Goal: Task Accomplishment & Management: Manage account settings

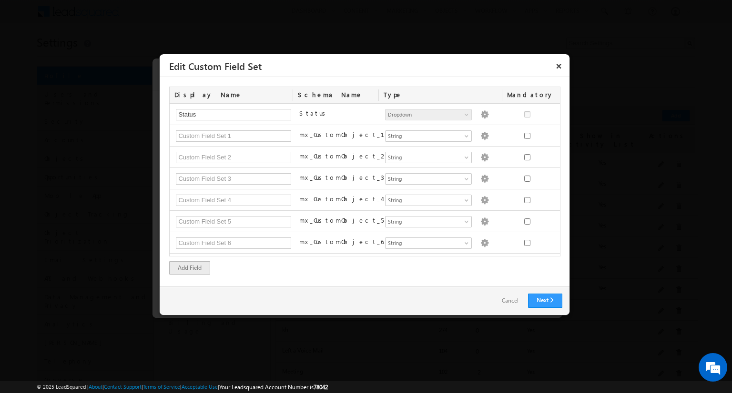
scroll to position [505, 0]
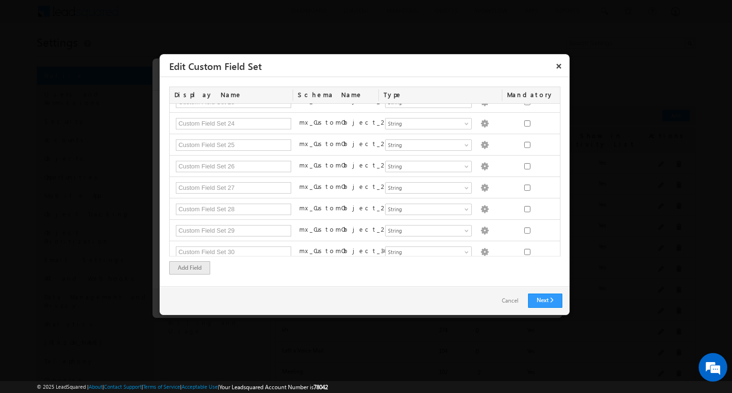
click at [515, 303] on link "Cancel" at bounding box center [510, 301] width 36 height 14
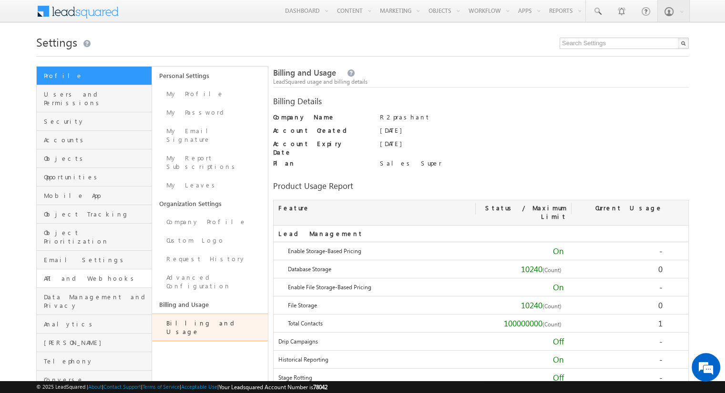
click at [81, 270] on link "API and Webhooks" at bounding box center [94, 279] width 115 height 19
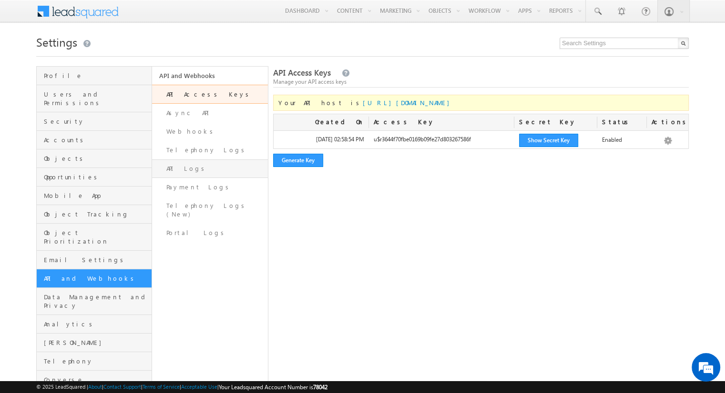
click at [212, 171] on link "API Logs" at bounding box center [209, 169] width 115 height 19
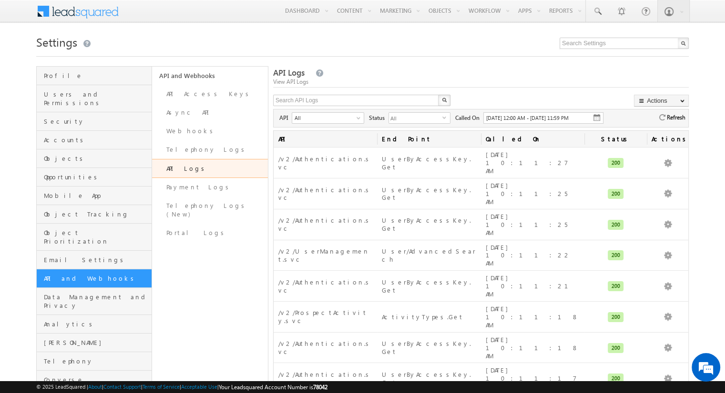
click at [665, 119] on span "Refresh" at bounding box center [675, 117] width 20 height 10
click at [668, 118] on span "Refresh" at bounding box center [675, 117] width 20 height 10
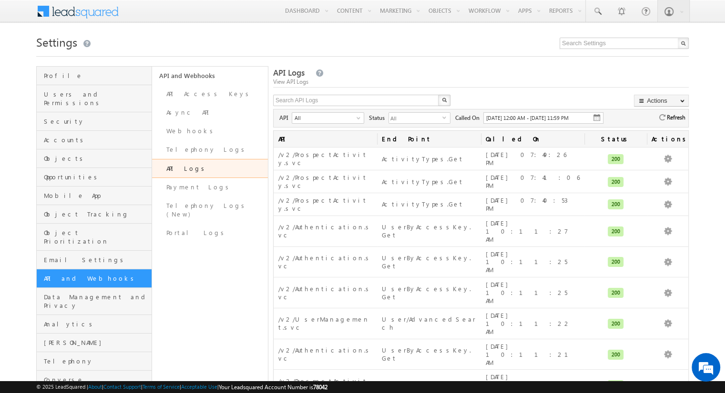
click at [664, 120] on img at bounding box center [662, 117] width 6 height 6
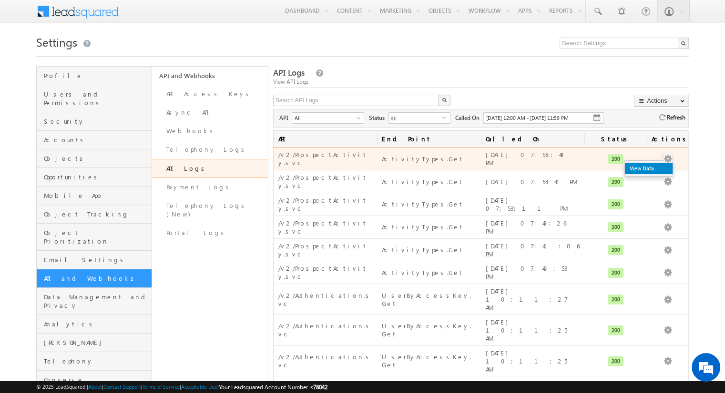
click at [662, 163] on link "View Data" at bounding box center [649, 168] width 48 height 11
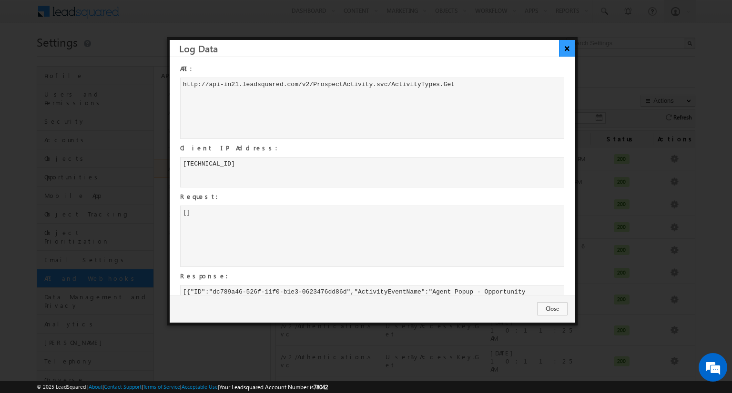
click at [566, 47] on button "×" at bounding box center [567, 48] width 16 height 17
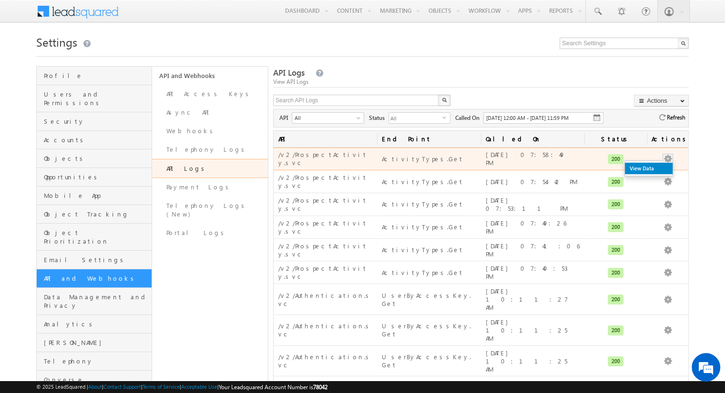
click at [653, 166] on link "View Data" at bounding box center [649, 168] width 48 height 11
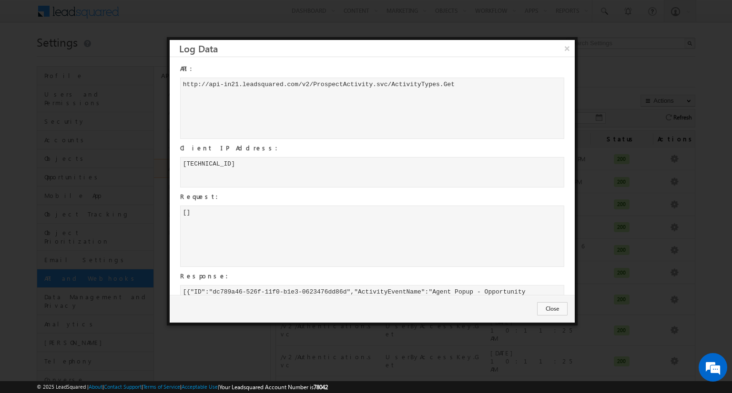
click at [409, 214] on div "[ ]" at bounding box center [372, 236] width 384 height 61
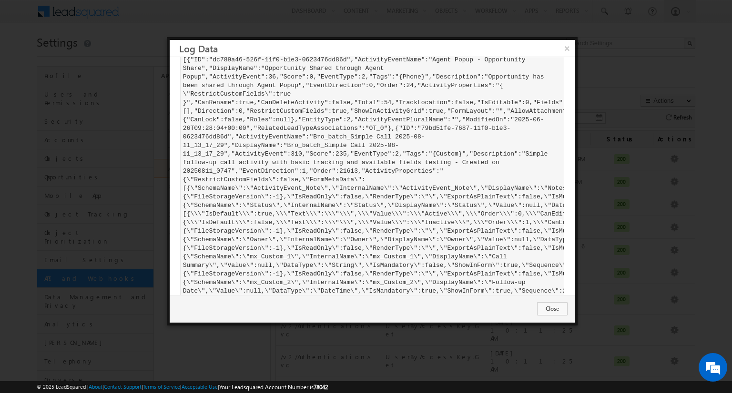
scroll to position [232, 0]
drag, startPoint x: 311, startPoint y: 137, endPoint x: 224, endPoint y: 144, distance: 87.0
click at [224, 144] on div "[ { " I D " : " d c 7 8 9 a 4 6 - 5 2 6 f - 1 1 f 0 - b 1 e 3 - 0 6 2 3 4 7 6 d…" at bounding box center [372, 188] width 384 height 271
copy div "B r o _ b a t c h _ S i m p l e C a l l 2 0 2 5 - 0 8 - 1 1 _ 1 3 _ 1 7 _ 2 9"
click at [559, 52] on button "×" at bounding box center [567, 48] width 16 height 17
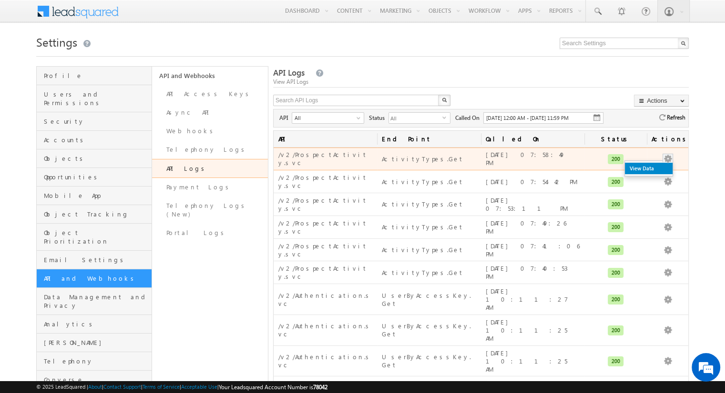
click at [658, 163] on link "View Data" at bounding box center [649, 168] width 48 height 11
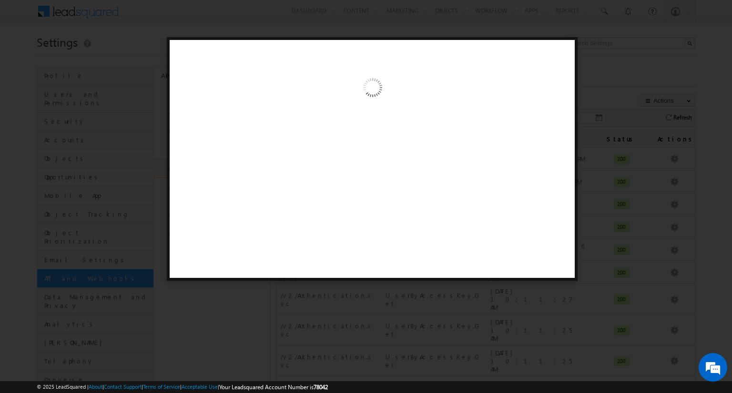
click at [357, 175] on div at bounding box center [372, 159] width 411 height 244
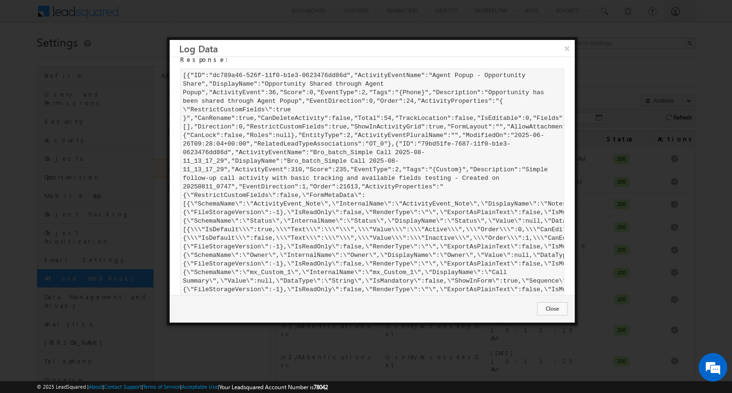
scroll to position [222, 0]
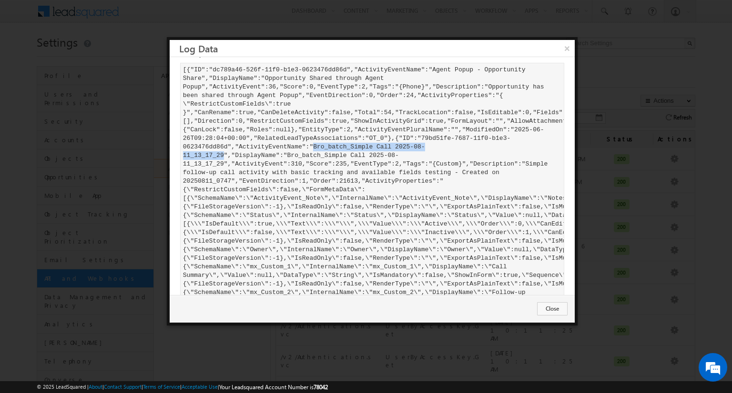
drag, startPoint x: 312, startPoint y: 146, endPoint x: 225, endPoint y: 156, distance: 88.3
click at [225, 156] on div "[ { " I D " : " d c 7 8 9 a 4 6 - 5 2 6 f - 1 1 f 0 - b 1 e 3 - 0 6 2 3 4 7 6 d…" at bounding box center [372, 198] width 384 height 271
copy div "B r o _ b a t c h _ S i m p l e C a l l 2 0 2 5 - 0 8 - 1 1 _ 1 3 _ 1 7 _ 2 9"
click at [353, 184] on div "[ { " I D " : " d c 7 8 9 a 4 6 - 5 2 6 f - 1 1 f 0 - b 1 e 3 - 0 6 2 3 4 7 6 d…" at bounding box center [372, 198] width 384 height 271
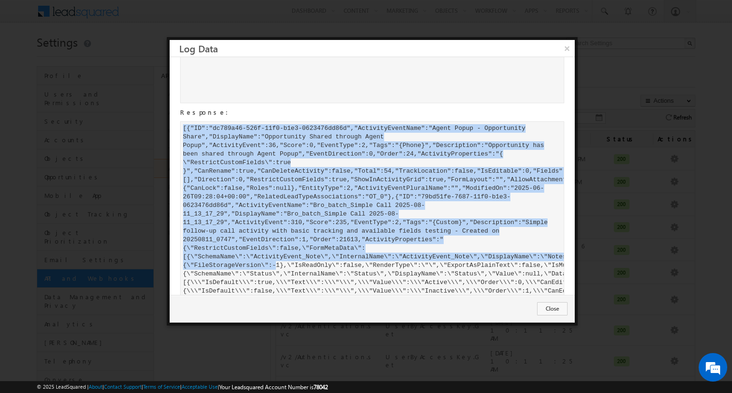
scroll to position [274, 0]
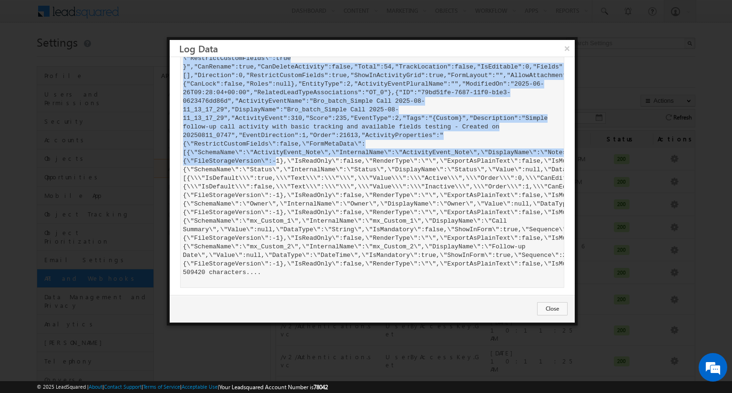
drag, startPoint x: 181, startPoint y: 125, endPoint x: 309, endPoint y: 383, distance: 287.6
copy body "[ { " I D " : " d c 7 8 9 a 4 6 - 5 2 6 f - 1 1 f 0 - b 1 e 3 - 0 6 2 3 4 7 6 d…"
click at [571, 42] on button "×" at bounding box center [567, 48] width 16 height 17
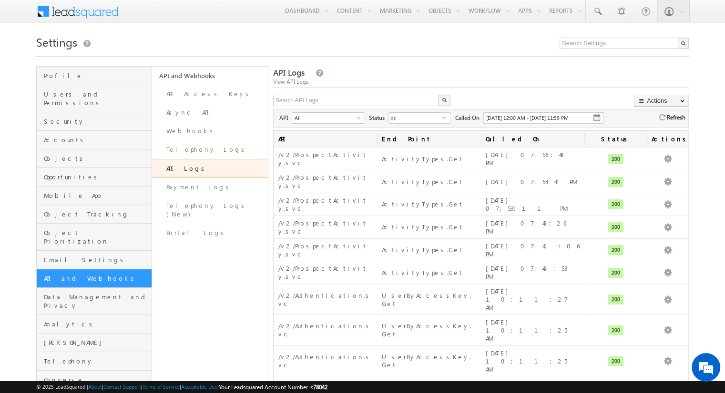
click at [673, 119] on span "Refresh" at bounding box center [675, 117] width 20 height 10
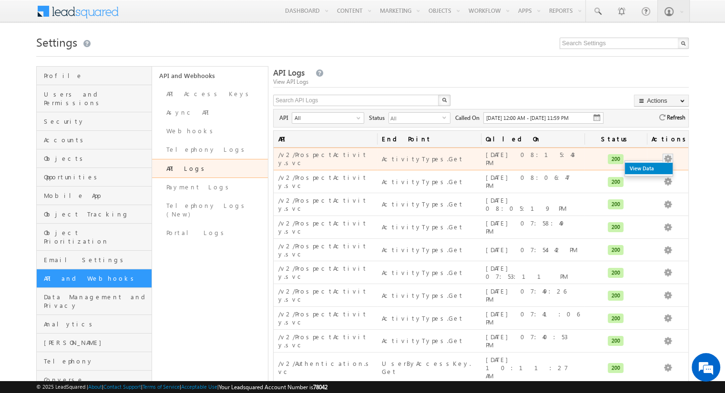
click at [661, 164] on link "View Data" at bounding box center [649, 168] width 48 height 11
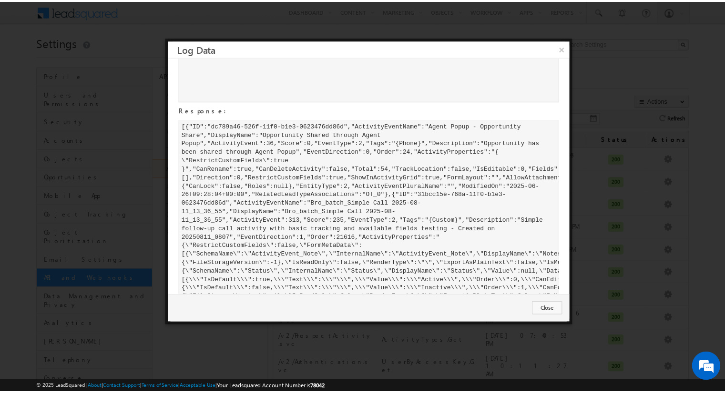
scroll to position [174, 0]
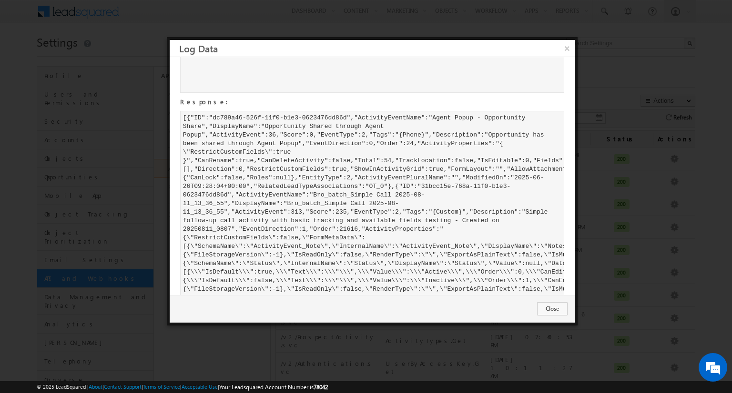
click at [333, 183] on div "[ { " I D " : " d c 7 8 9 a 4 6 - 5 2 6 f - 1 1 f 0 - b 1 e 3 - 0 6 2 3 4 7 6 d…" at bounding box center [372, 246] width 384 height 271
click at [333, 195] on div "[ { " I D " : " d c 7 8 9 a 4 6 - 5 2 6 f - 1 1 f 0 - b 1 e 3 - 0 6 2 3 4 7 6 d…" at bounding box center [372, 246] width 384 height 271
drag, startPoint x: 432, startPoint y: 114, endPoint x: 253, endPoint y: 124, distance: 178.9
click at [253, 124] on div "[ { " I D " : " d c 7 8 9 a 4 6 - 5 2 6 f - 1 1 f 0 - b 1 e 3 - 0 6 2 3 4 7 6 d…" at bounding box center [372, 246] width 384 height 271
copy div "A g e n t P o p u p - O p p o r t u n i t y S h a r e " , " D i s p l a y N a m…"
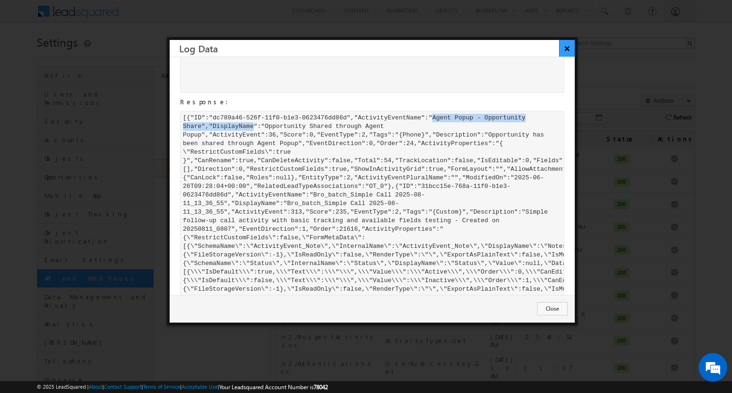
click at [568, 46] on button "×" at bounding box center [567, 48] width 16 height 17
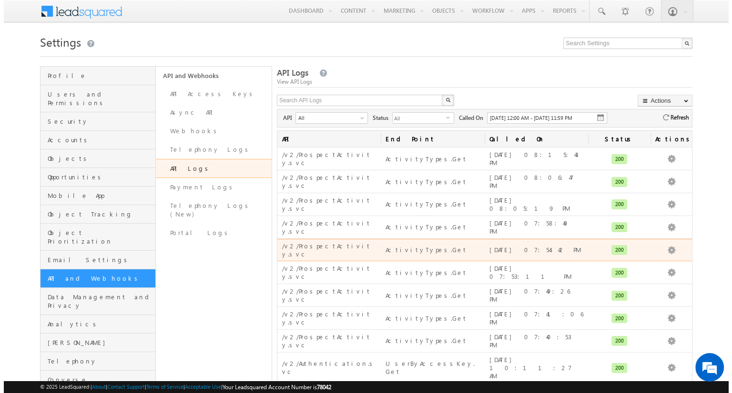
scroll to position [10, 0]
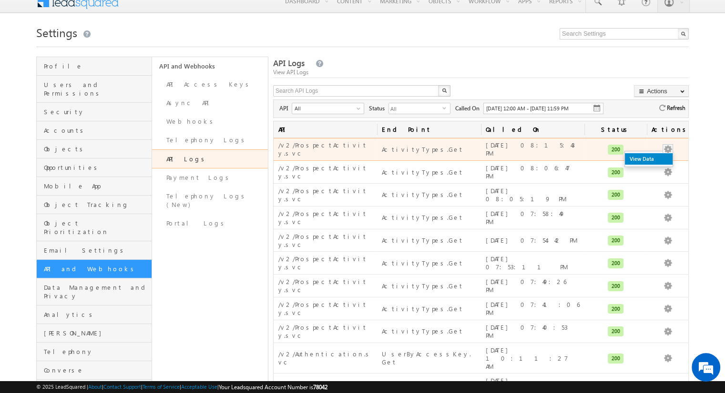
click at [658, 153] on link "View Data" at bounding box center [649, 158] width 48 height 11
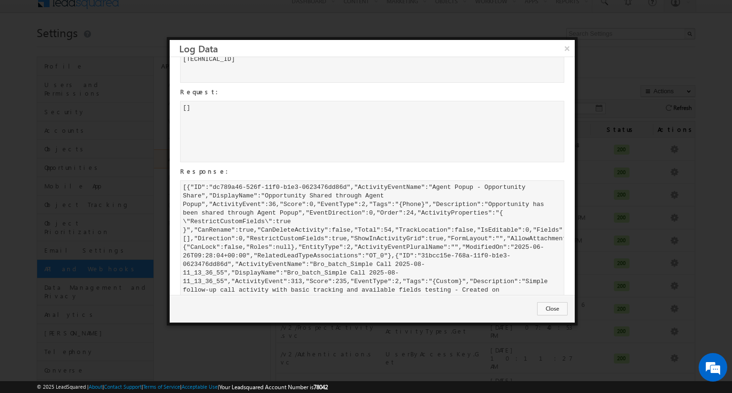
scroll to position [105, 0]
drag, startPoint x: 263, startPoint y: 195, endPoint x: 201, endPoint y: 203, distance: 63.0
click at [201, 203] on div "[ { " I D " : " d c 7 8 9 a 4 6 - 5 2 6 f - 1 1 f 0 - b 1 e 3 - 0 6 2 3 4 7 6 d…" at bounding box center [372, 316] width 384 height 271
copy div "O p p o r t u n i t y S h a r e d t h r o u g h A g e n t P o p u p"
click at [293, 219] on div "[ { " I D " : " d c 7 8 9 a 4 6 - 5 2 6 f - 1 1 f 0 - b 1 e 3 - 0 6 2 3 4 7 6 d…" at bounding box center [372, 316] width 384 height 271
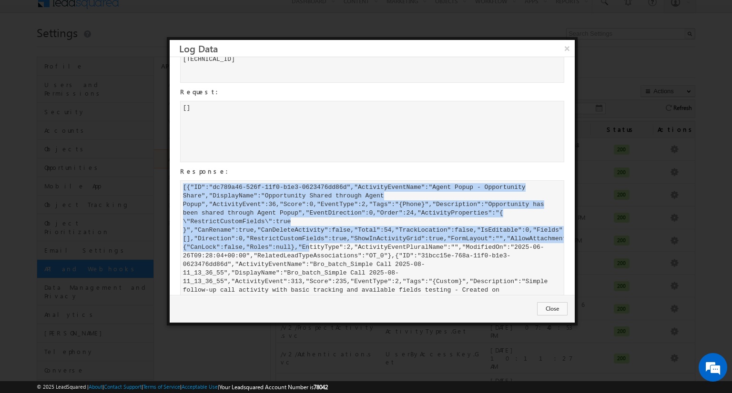
drag, startPoint x: 183, startPoint y: 185, endPoint x: 308, endPoint y: 245, distance: 138.3
click at [308, 245] on div "[ { " I D " : " d c 7 8 9 a 4 6 - 5 2 6 f - 1 1 f 0 - b 1 e 3 - 0 6 2 3 4 7 6 d…" at bounding box center [372, 316] width 384 height 271
copy div "[ { " I D " : " d c 7 8 9 a 4 6 - 5 2 6 f - 1 1 f 0 - b 1 e 3 - 0 6 2 3 4 7 6 d…"
click at [567, 44] on button "×" at bounding box center [567, 48] width 16 height 17
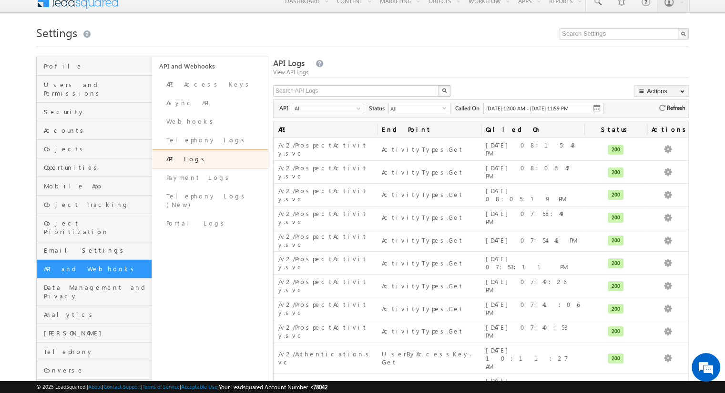
click at [667, 105] on span "Refresh" at bounding box center [675, 108] width 20 height 10
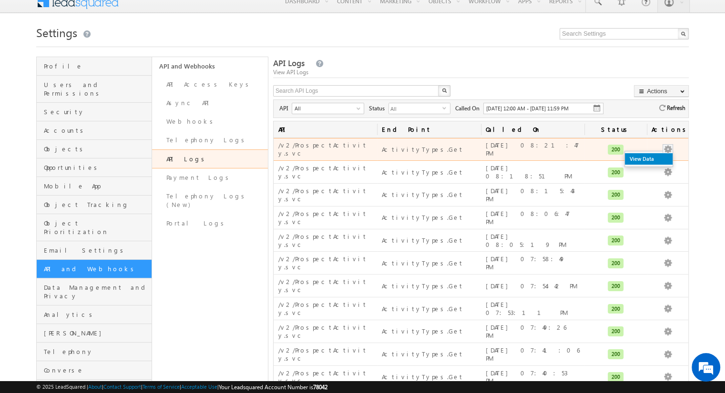
click at [659, 158] on link "View Data" at bounding box center [649, 158] width 48 height 11
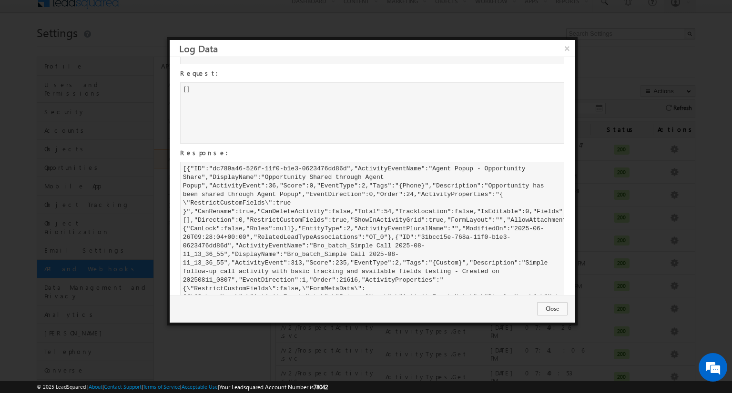
scroll to position [125, 0]
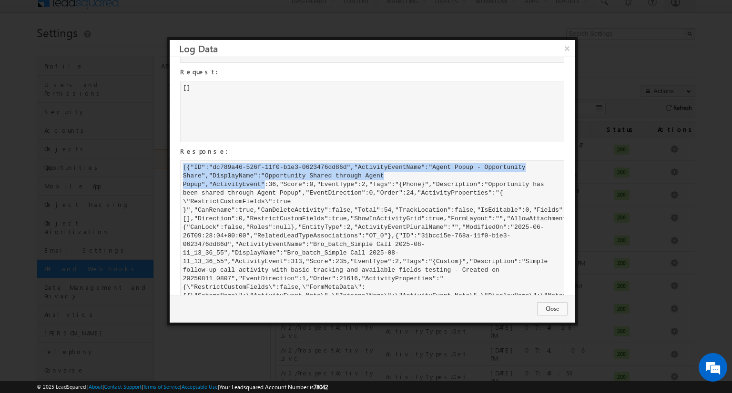
drag, startPoint x: 266, startPoint y: 181, endPoint x: 173, endPoint y: 165, distance: 94.2
click at [173, 165] on div "API: h t t p : / / a p i - i n 2 1 . l e a d s q u a r e d . c o m / v 2 / P r …" at bounding box center [367, 185] width 395 height 497
copy div "[ { " I D " : " d c 7 8 9 a 4 6 - 5 2 6 f - 1 1 f 0 - b 1 e 3 - 0 6 2 3 4 7 6 d…"
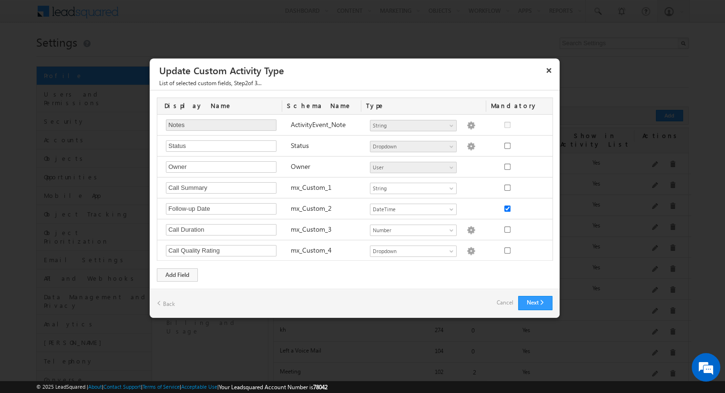
scroll to position [20, 0]
click at [504, 302] on link "Cancel" at bounding box center [504, 302] width 17 height 13
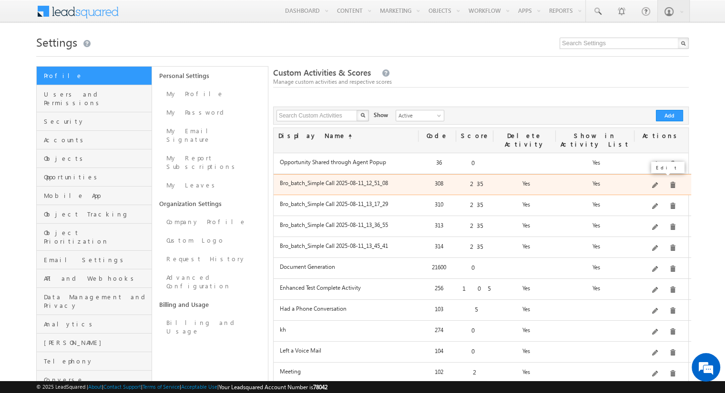
click at [654, 182] on span at bounding box center [655, 185] width 7 height 7
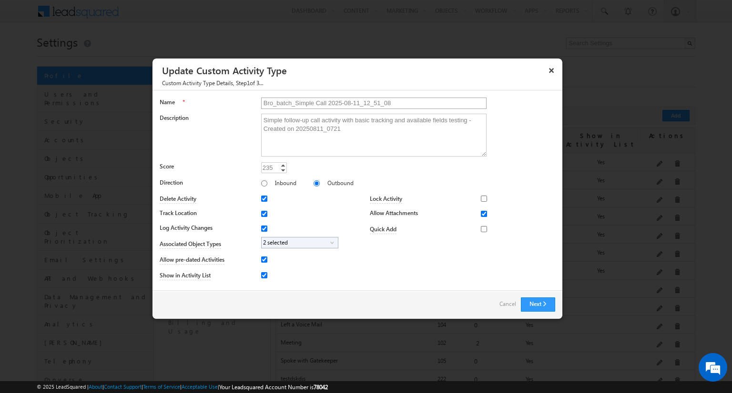
click at [315, 99] on input "Bro_batch_Simple Call 2025-08-11_12_51_08" at bounding box center [373, 103] width 225 height 11
type input "Simple Call Activity"
click at [532, 303] on button "Next" at bounding box center [538, 305] width 34 height 14
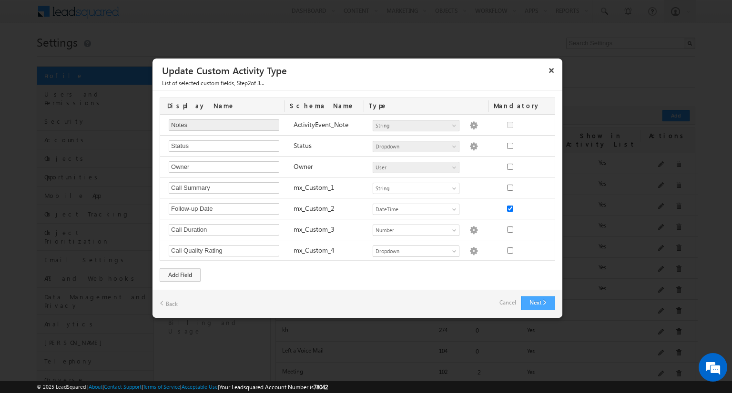
click at [534, 296] on button "Next" at bounding box center [538, 303] width 34 height 14
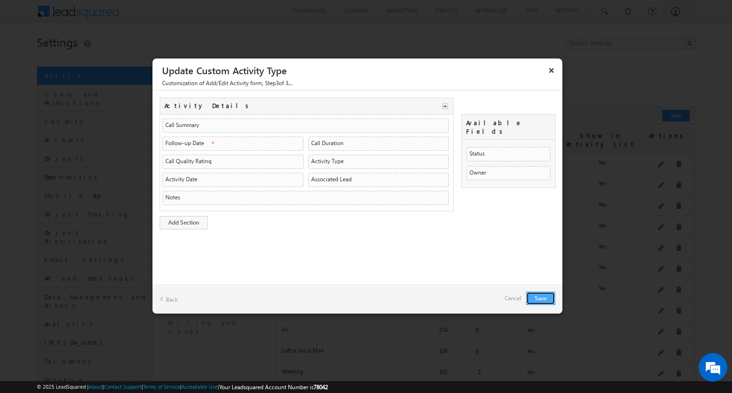
click at [540, 294] on button "Save" at bounding box center [540, 298] width 29 height 13
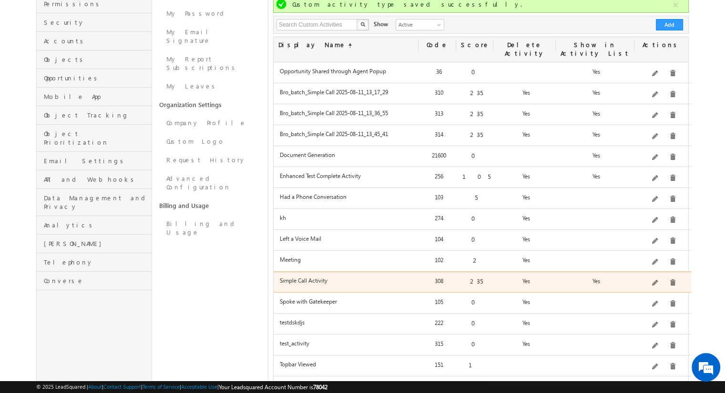
scroll to position [101, 0]
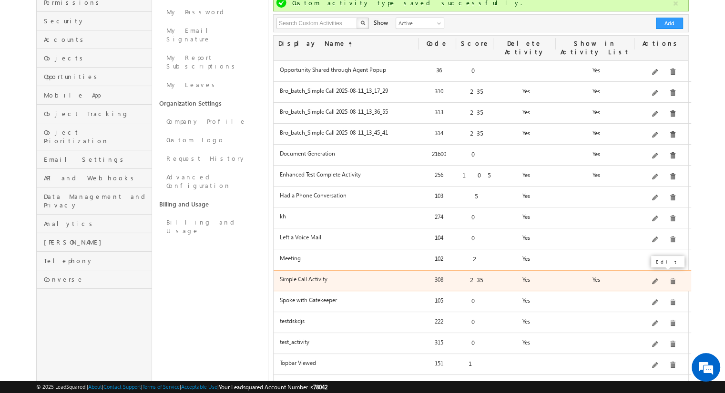
click at [659, 279] on span at bounding box center [655, 282] width 7 height 7
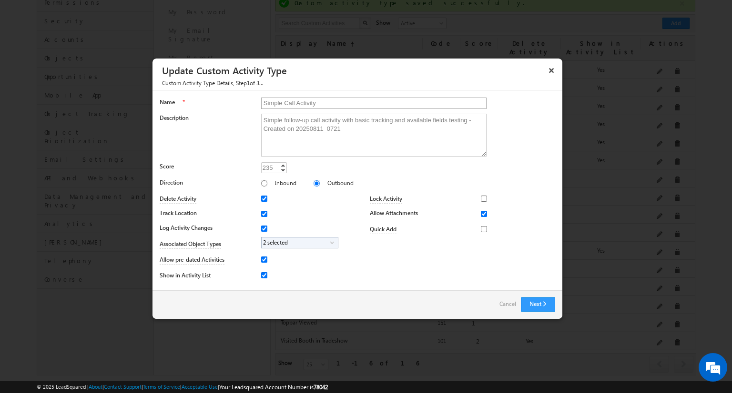
click at [335, 105] on input "Simple Call Activity" at bounding box center [373, 103] width 225 height 11
click at [261, 105] on input "Simple Call Activity" at bounding box center [373, 103] width 225 height 11
click at [536, 304] on button "Next" at bounding box center [538, 305] width 34 height 14
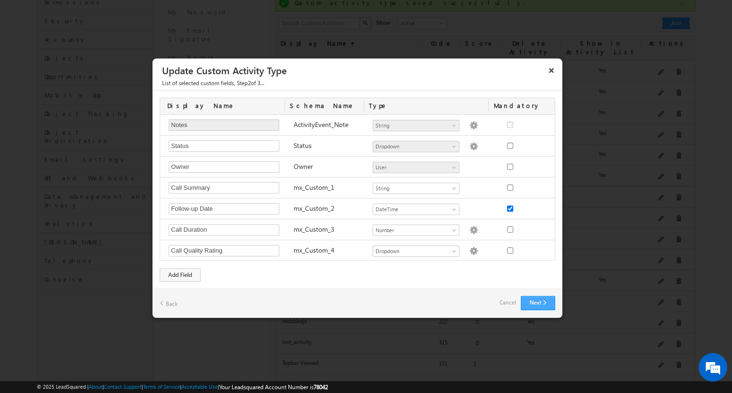
click at [539, 293] on div "Next Back Cancel" at bounding box center [357, 303] width 410 height 29
click at [539, 296] on button "Next" at bounding box center [538, 303] width 34 height 14
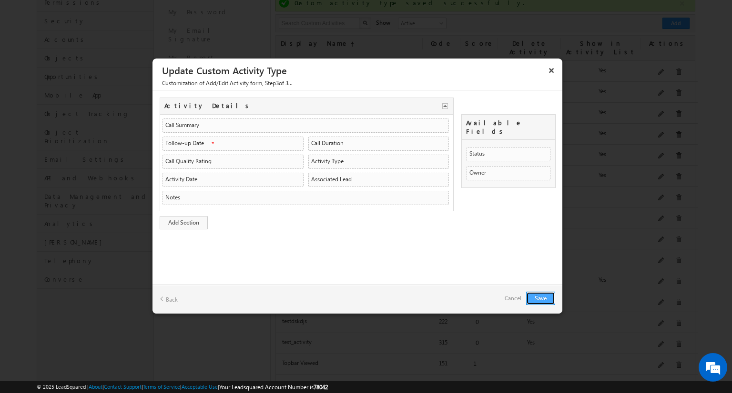
click at [539, 296] on button "Save" at bounding box center [540, 298] width 29 height 13
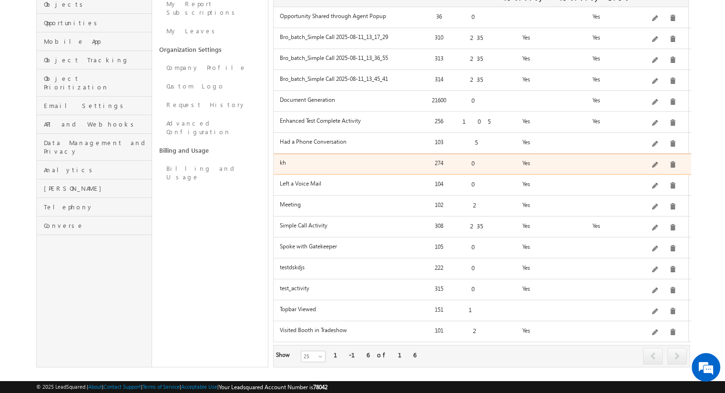
scroll to position [154, 0]
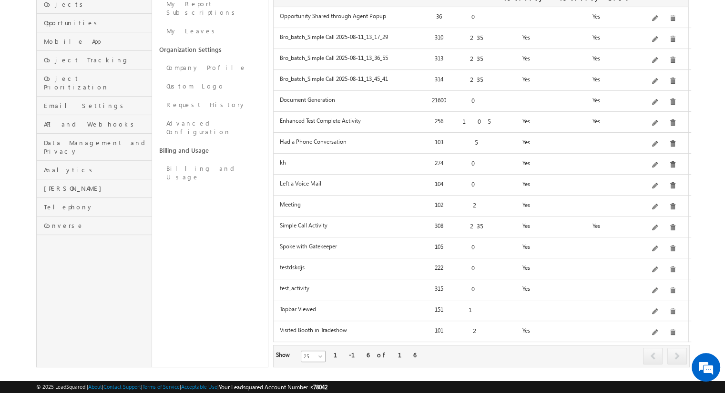
click at [305, 353] on span "25" at bounding box center [313, 357] width 25 height 9
click at [305, 354] on link "25" at bounding box center [307, 356] width 24 height 9
click at [346, 351] on div "1-16 of 16" at bounding box center [374, 355] width 82 height 9
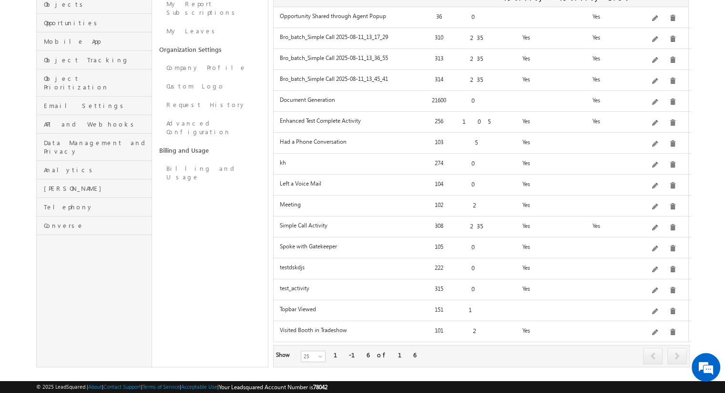
click at [366, 345] on div "Show 25 50 100 25 1-16 of 16" at bounding box center [481, 356] width 416 height 22
click at [312, 352] on div "Show 25 50 100 25 1-16 of 16" at bounding box center [481, 356] width 416 height 22
click at [317, 355] on span at bounding box center [321, 359] width 8 height 8
click at [312, 372] on link "100" at bounding box center [307, 375] width 24 height 9
click at [310, 353] on span "100" at bounding box center [313, 357] width 25 height 9
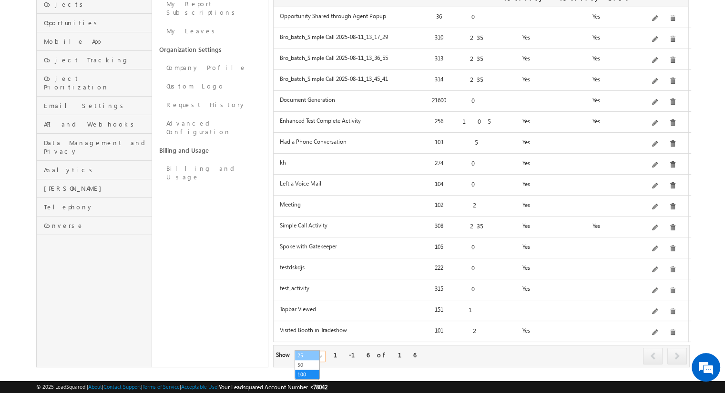
click at [308, 355] on link "25" at bounding box center [307, 356] width 24 height 9
click at [340, 349] on div "Show 25 50 100 25 1-16 of 16" at bounding box center [481, 356] width 416 height 22
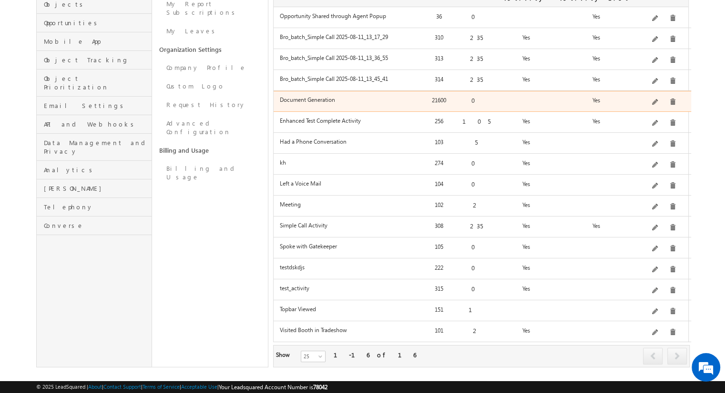
scroll to position [0, 0]
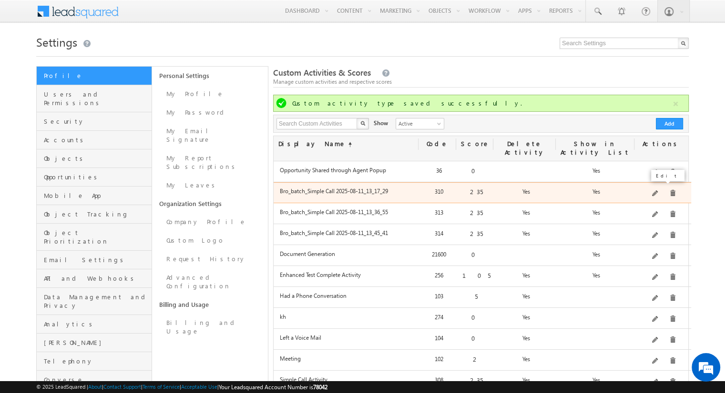
click at [657, 191] on span at bounding box center [655, 194] width 7 height 7
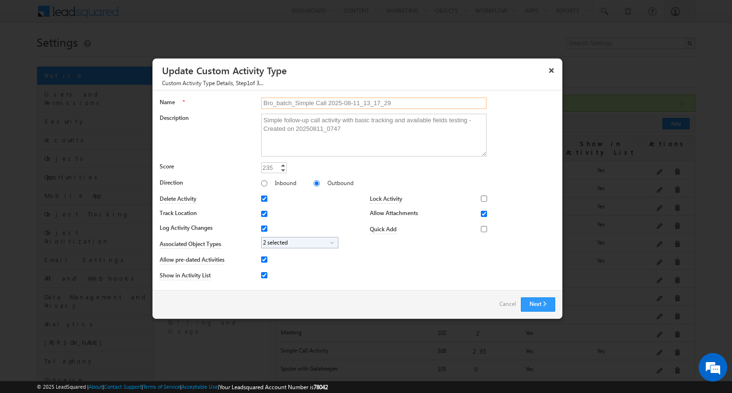
click at [351, 105] on input "Bro_batch_Simple Call 2025-08-11_13_17_29" at bounding box center [373, 103] width 225 height 11
type input "Bro_batch_Simple Call 2025_08_11_13_17_29"
click at [538, 302] on button "Next" at bounding box center [538, 305] width 34 height 14
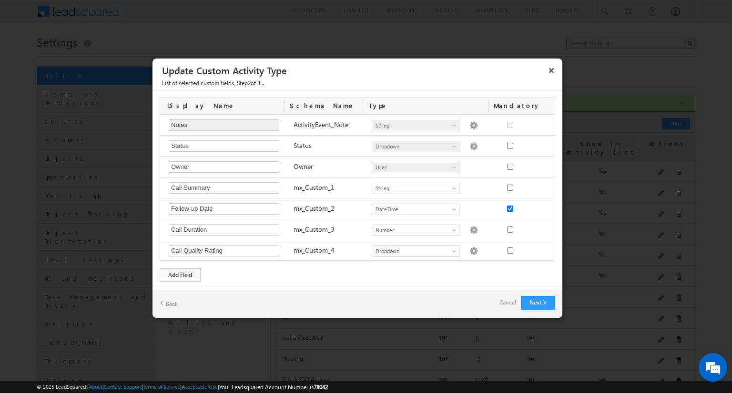
click at [513, 298] on link "Cancel" at bounding box center [507, 302] width 17 height 13
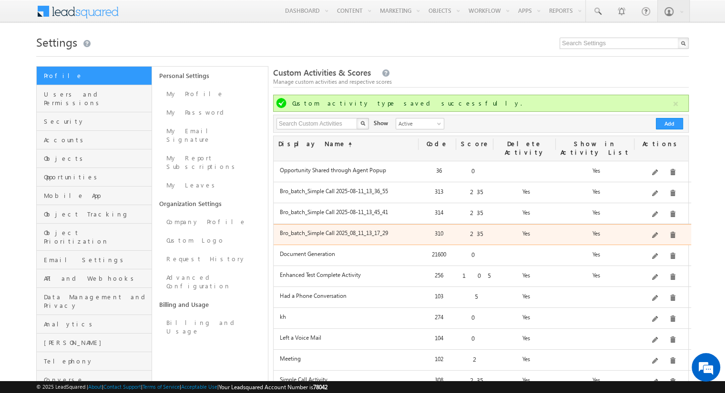
click at [360, 230] on label "Bro_batch_Simple Call 2025_08_11_13_17_29" at bounding box center [348, 233] width 136 height 7
copy div "Bro_batch_Simple Call 2025_08_11_13_17_29"
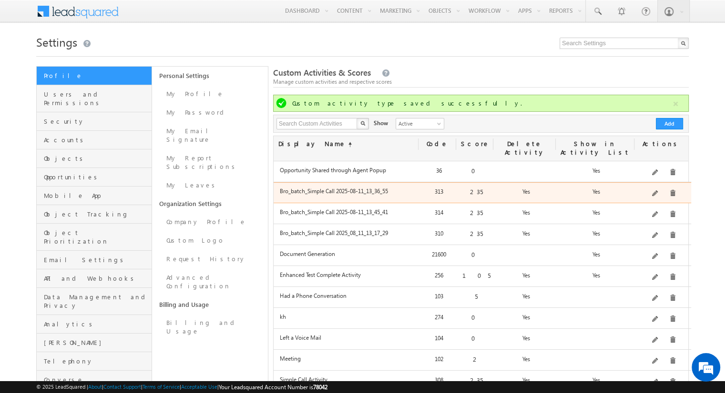
drag, startPoint x: 393, startPoint y: 184, endPoint x: 276, endPoint y: 183, distance: 116.2
click at [276, 187] on div "Bro_batch_Simple Call 2025-08-11_13_36_55" at bounding box center [347, 193] width 145 height 13
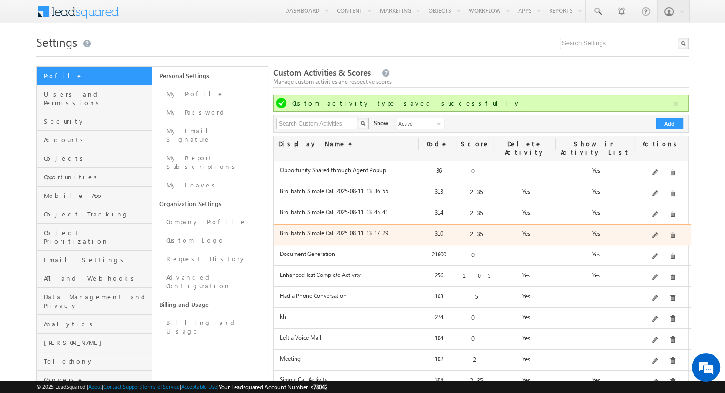
click at [339, 230] on label "Bro_batch_Simple Call 2025_08_11_13_17_29" at bounding box center [348, 233] width 136 height 7
copy div "Bro_batch_Simple Call 2025_08_11_13_17_29"
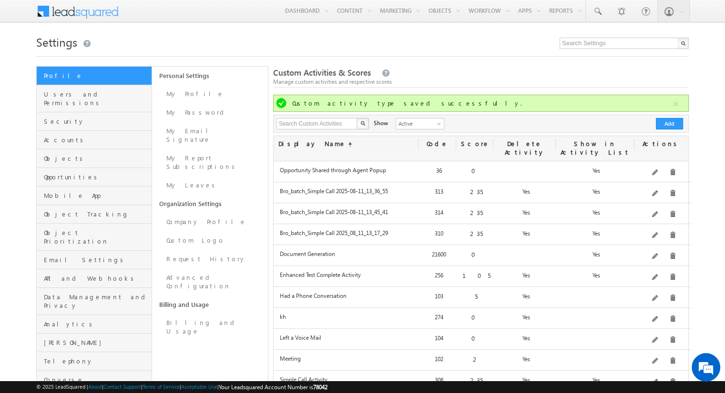
click at [656, 183] on div "Edit" at bounding box center [667, 176] width 38 height 16
click at [656, 191] on span at bounding box center [655, 194] width 7 height 7
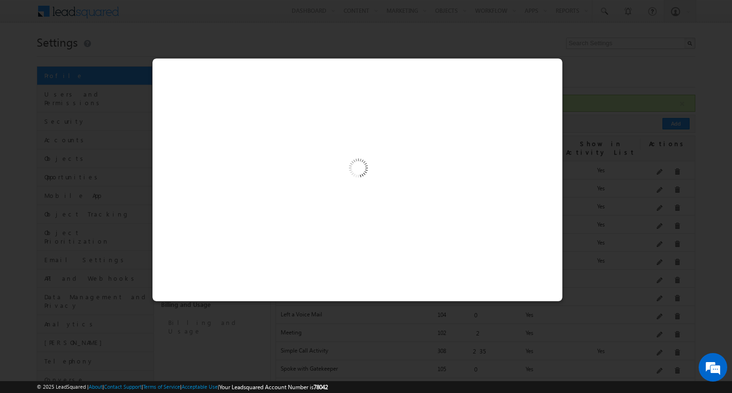
click at [656, 183] on div at bounding box center [366, 196] width 732 height 393
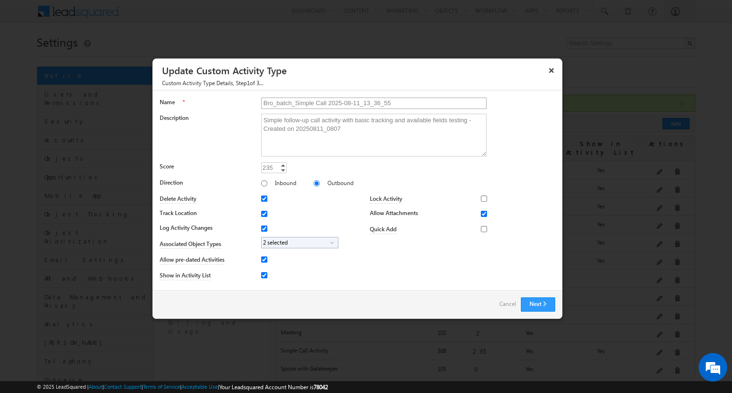
click at [315, 103] on input "Bro_batch_Simple Call 2025-08-11_13_36_55" at bounding box center [373, 103] width 225 height 11
type input "Simple Call Activity"
click at [528, 300] on button "Next" at bounding box center [538, 305] width 34 height 14
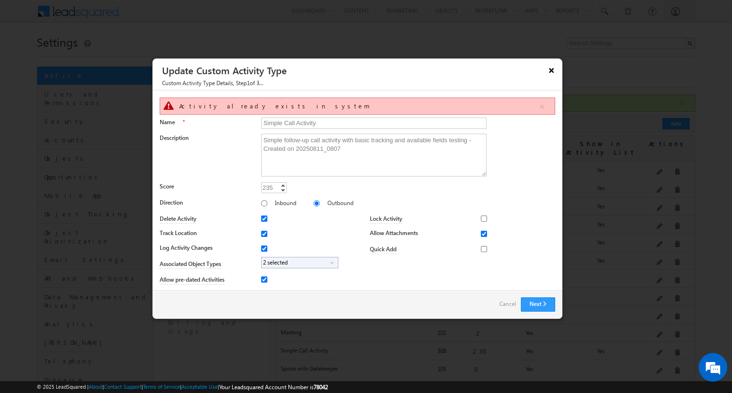
click at [551, 69] on button "×" at bounding box center [551, 70] width 15 height 17
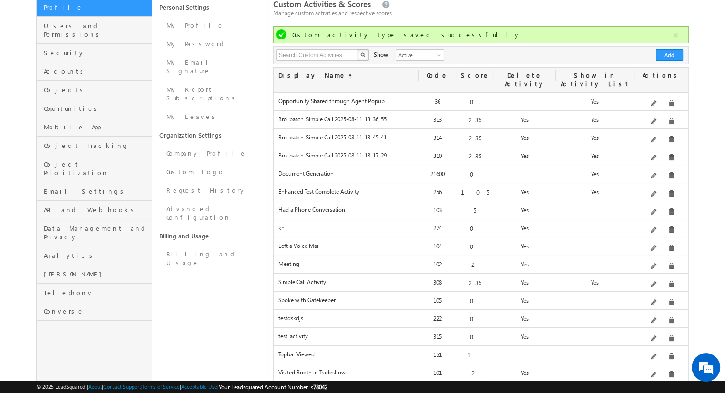
scroll to position [32, 0]
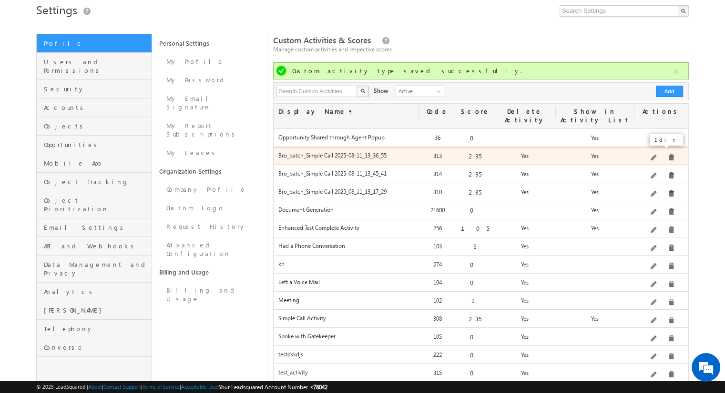
click at [657, 155] on span at bounding box center [653, 158] width 7 height 7
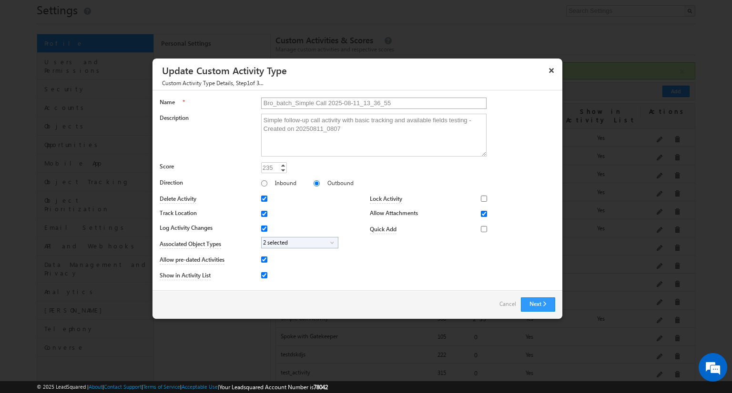
click at [290, 105] on input "Bro_batch_Simple Call 2025-08-11_13_36_55" at bounding box center [373, 103] width 225 height 11
type input "Simple Call Activity12345"
click at [549, 311] on button "Next" at bounding box center [538, 305] width 34 height 14
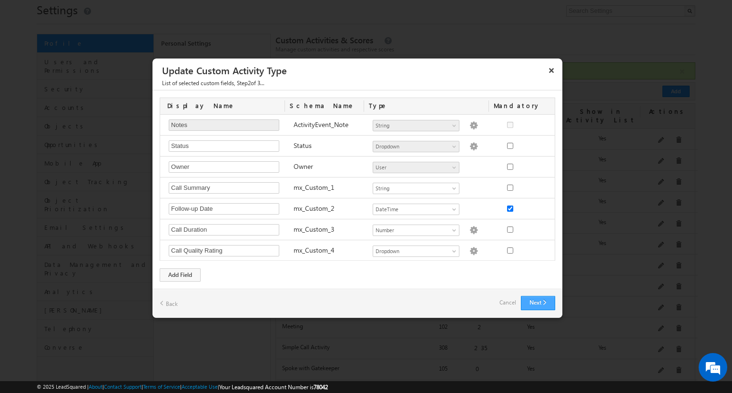
click at [535, 296] on button "Next" at bounding box center [538, 303] width 34 height 14
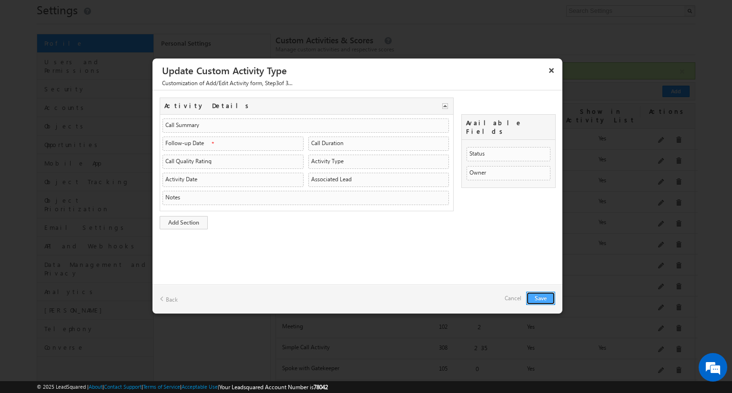
click at [539, 294] on button "Save" at bounding box center [540, 298] width 29 height 13
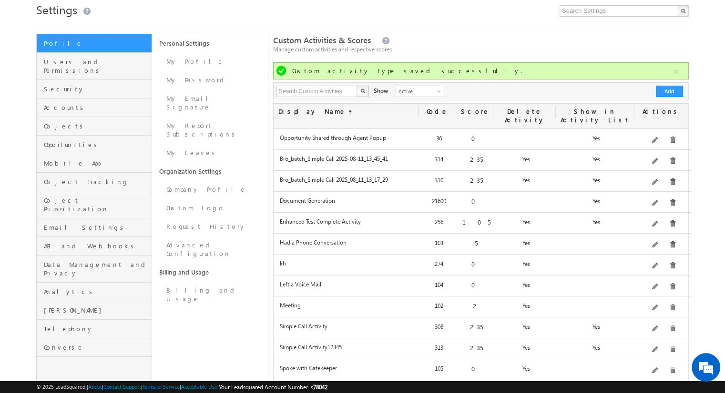
scroll to position [65, 0]
